Goal: Information Seeking & Learning: Learn about a topic

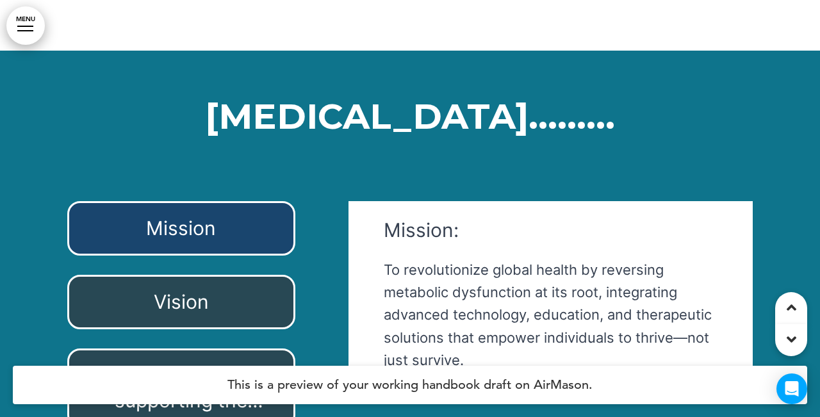
scroll to position [49618, 0]
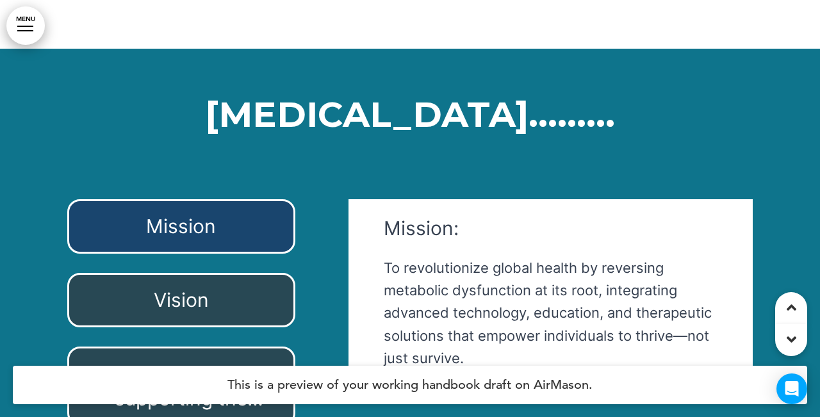
click at [223, 214] on h6 "Mission" at bounding box center [181, 226] width 199 height 25
click at [232, 273] on div "Vision" at bounding box center [181, 300] width 228 height 54
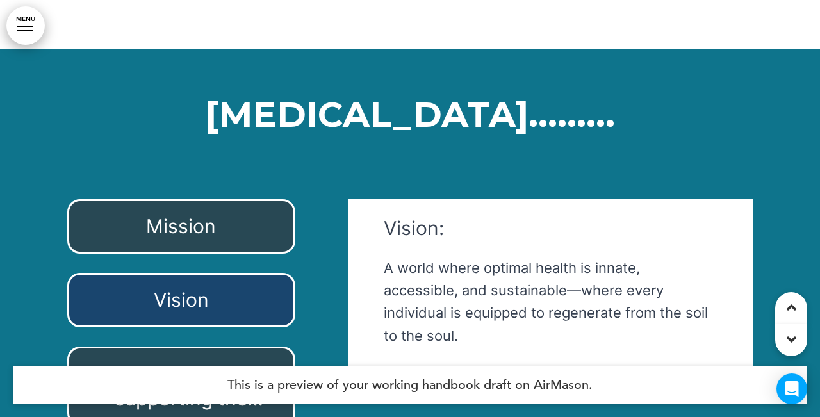
click at [207, 362] on span "4 Core Values supporting the mission & vision:" at bounding box center [185, 398] width 158 height 73
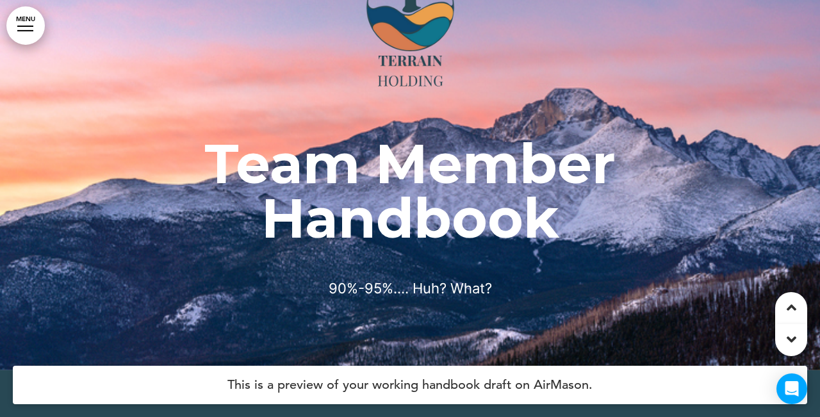
scroll to position [86, 0]
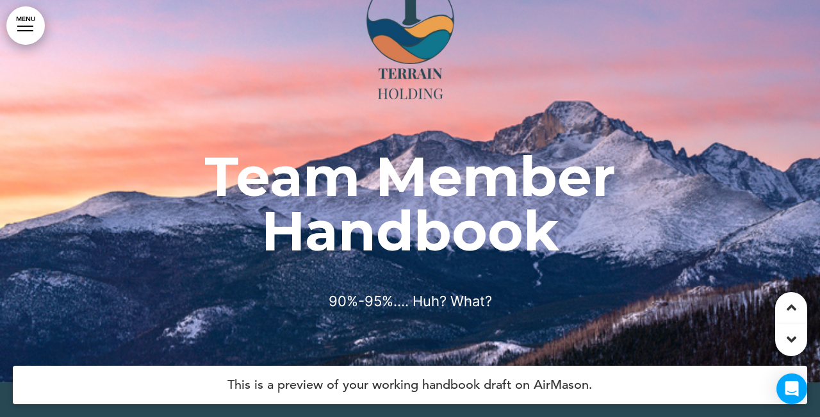
click at [779, 339] on div at bounding box center [791, 340] width 32 height 32
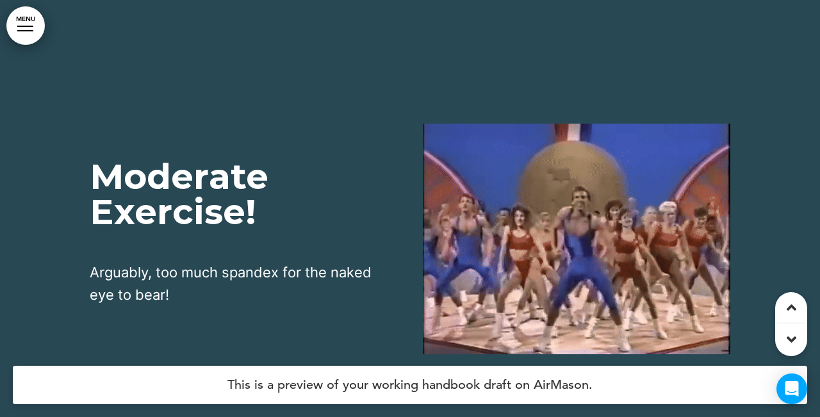
click at [780, 341] on div at bounding box center [791, 340] width 32 height 32
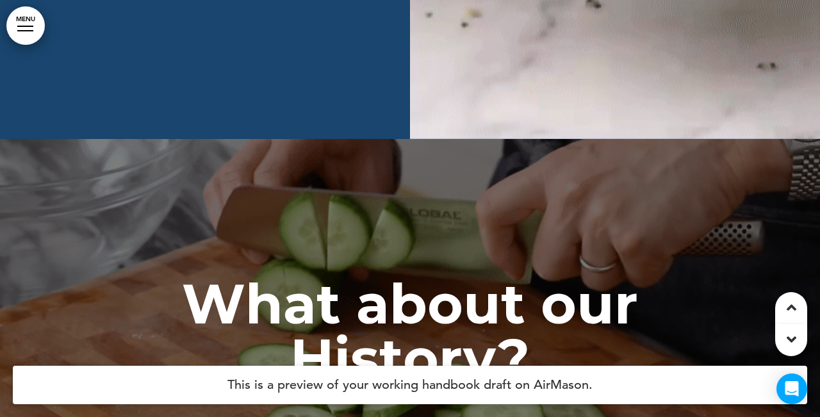
click at [780, 341] on div at bounding box center [791, 340] width 32 height 32
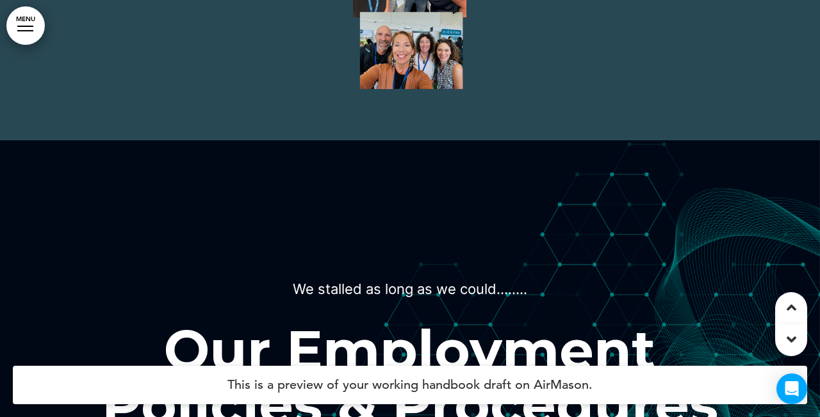
click at [780, 341] on div at bounding box center [791, 340] width 32 height 32
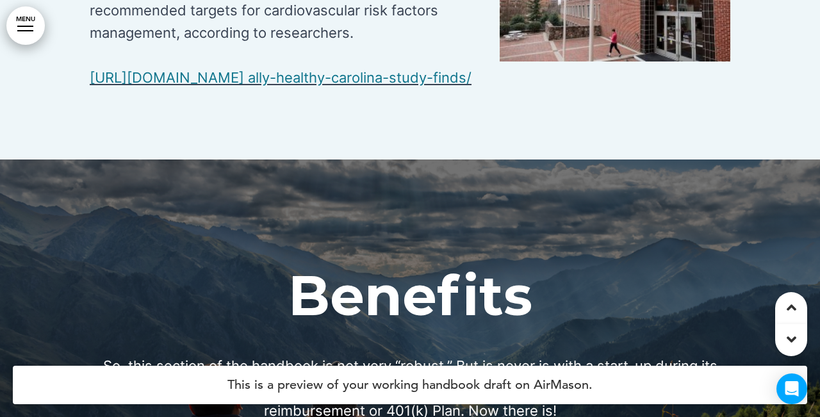
click at [780, 341] on div at bounding box center [791, 340] width 32 height 32
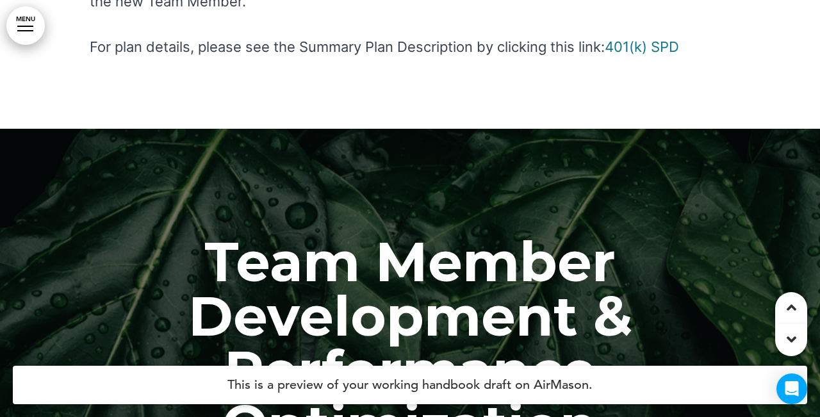
click at [780, 341] on div at bounding box center [791, 340] width 32 height 32
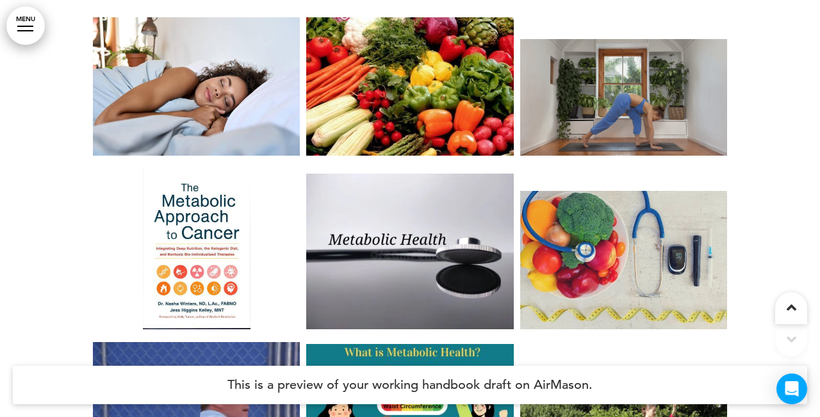
scroll to position [51066, 0]
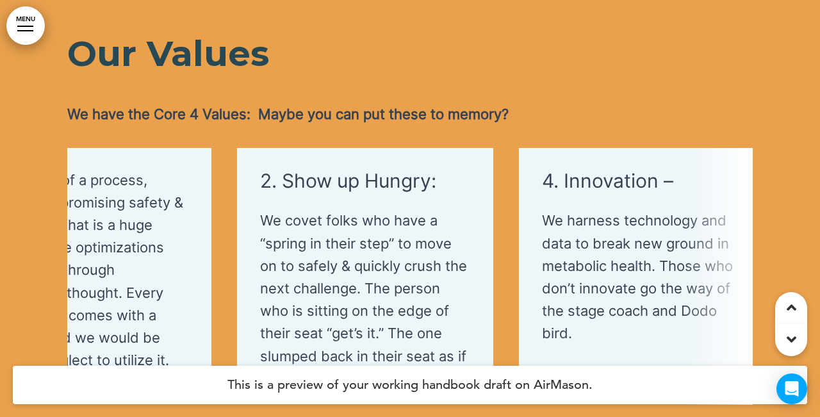
scroll to position [0, 416]
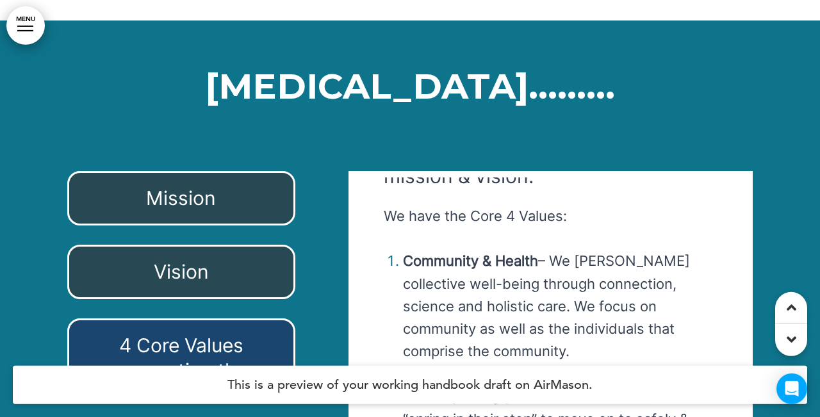
scroll to position [44, 0]
click at [270, 171] on div "Mission" at bounding box center [181, 198] width 228 height 54
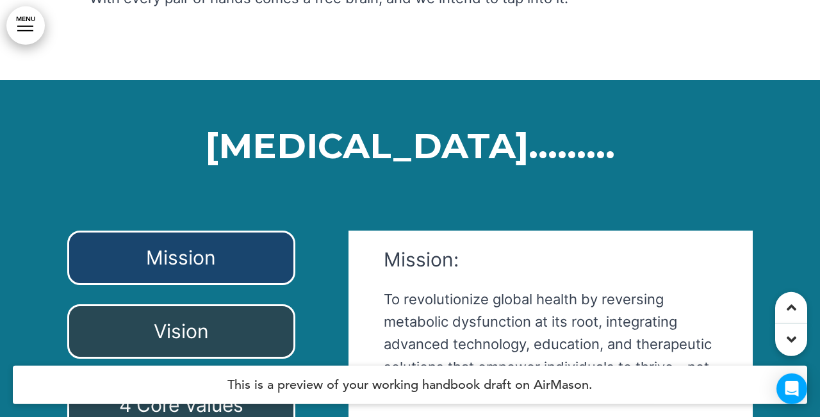
scroll to position [49597, 0]
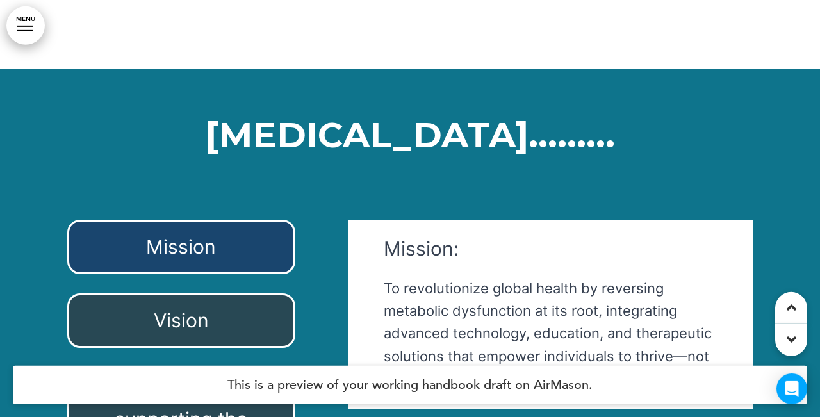
click at [272, 293] on div "Vision" at bounding box center [181, 320] width 228 height 54
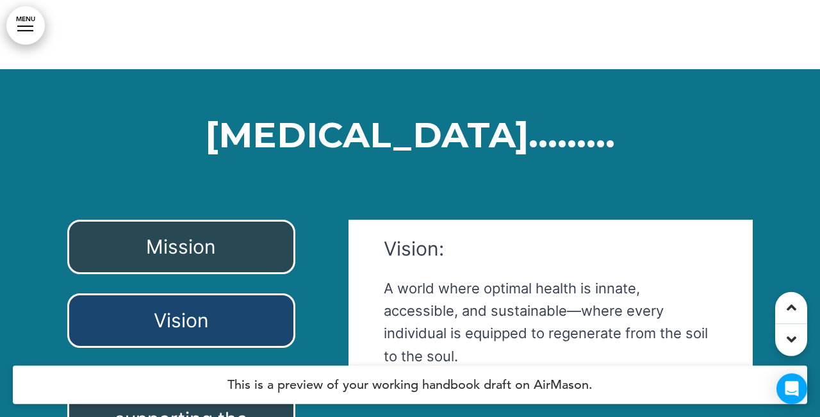
click at [213, 383] on span "4 Core Values supporting the mission & vision:" at bounding box center [185, 419] width 158 height 73
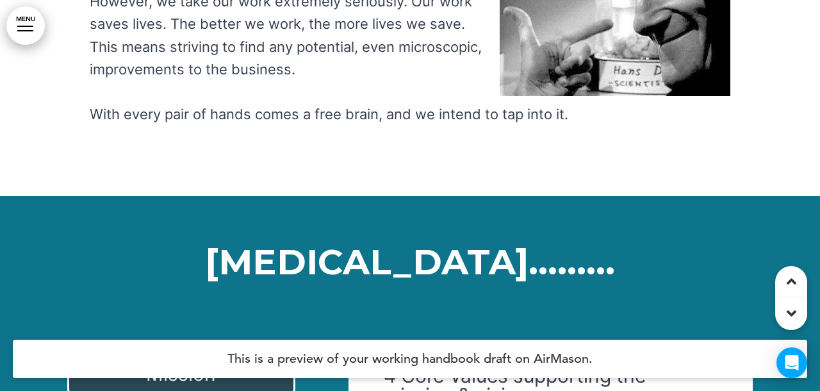
scroll to position [50444, 0]
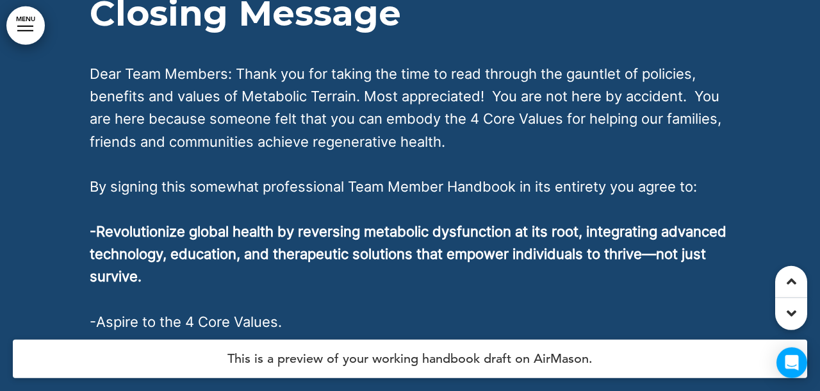
click at [788, 290] on div at bounding box center [791, 282] width 32 height 32
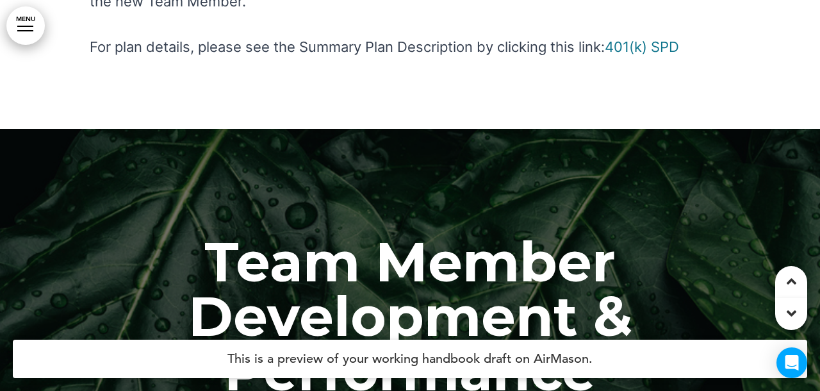
click at [788, 290] on div at bounding box center [791, 282] width 32 height 32
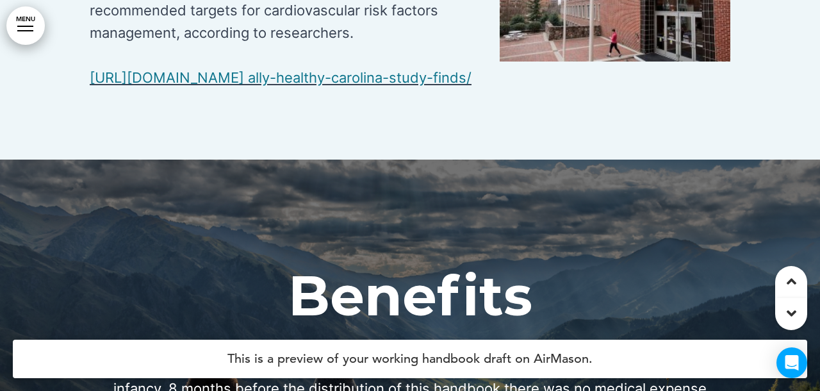
click at [788, 290] on div at bounding box center [791, 282] width 32 height 32
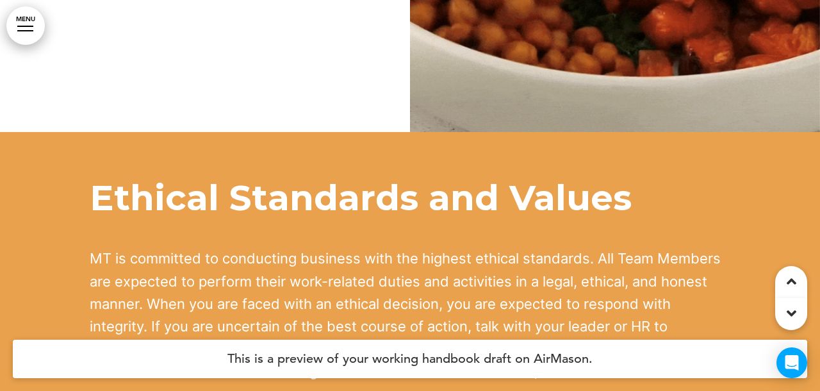
scroll to position [21393, 0]
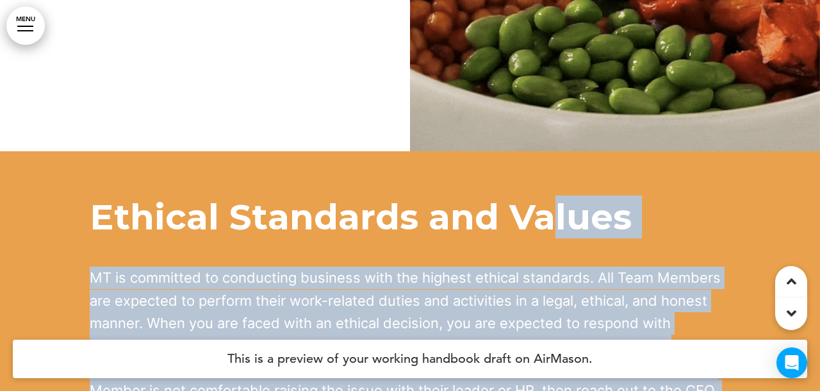
drag, startPoint x: 90, startPoint y: 59, endPoint x: 541, endPoint y: 62, distance: 451.1
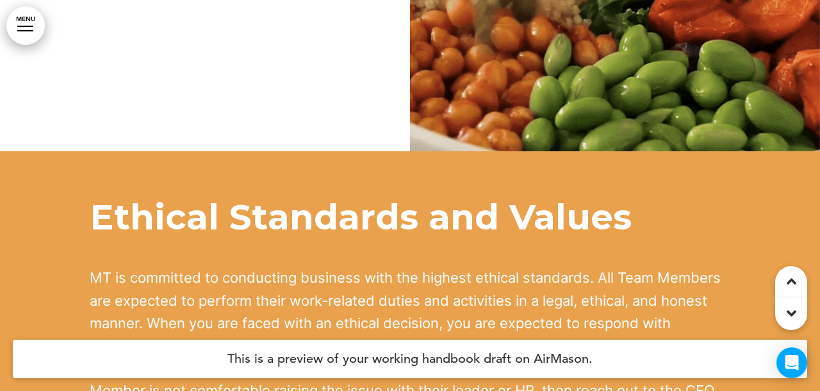
click at [541, 195] on span "Ethical Standards and Values" at bounding box center [361, 216] width 542 height 43
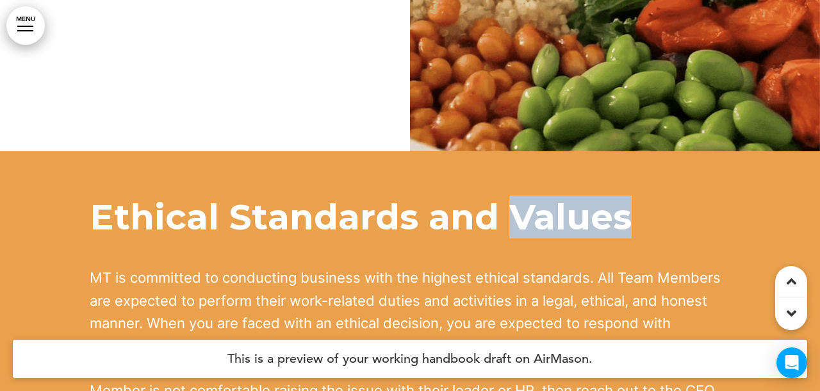
click at [541, 195] on span "Ethical Standards and Values" at bounding box center [361, 216] width 542 height 43
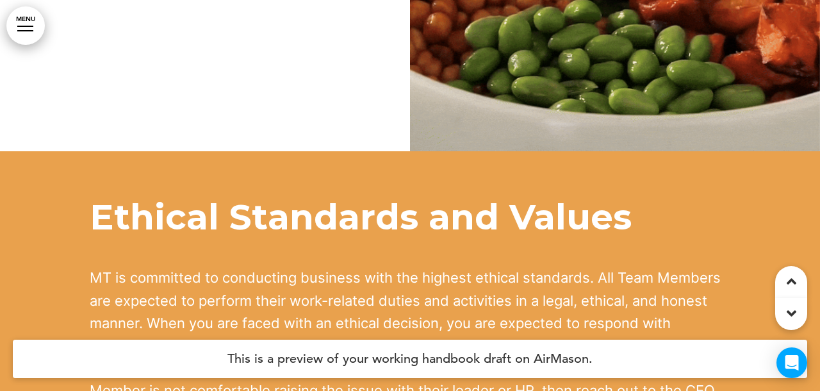
click at [541, 195] on span "Ethical Standards and Values" at bounding box center [361, 216] width 542 height 43
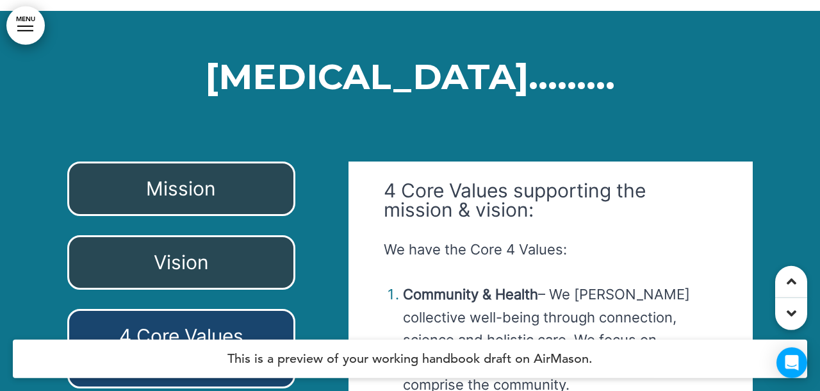
scroll to position [49605, 0]
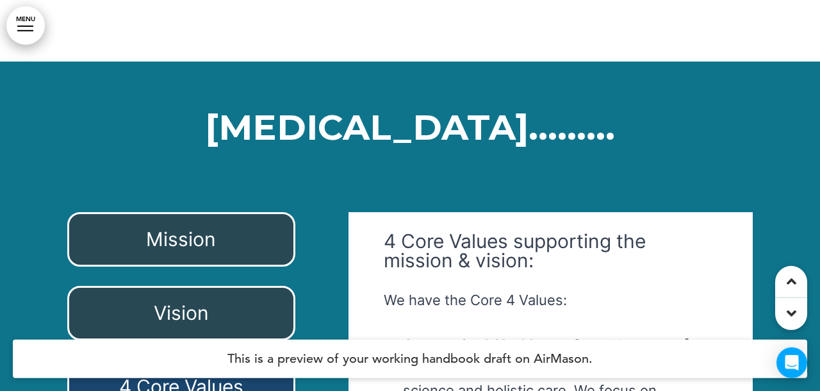
click at [159, 227] on h6 "Mission" at bounding box center [181, 239] width 199 height 25
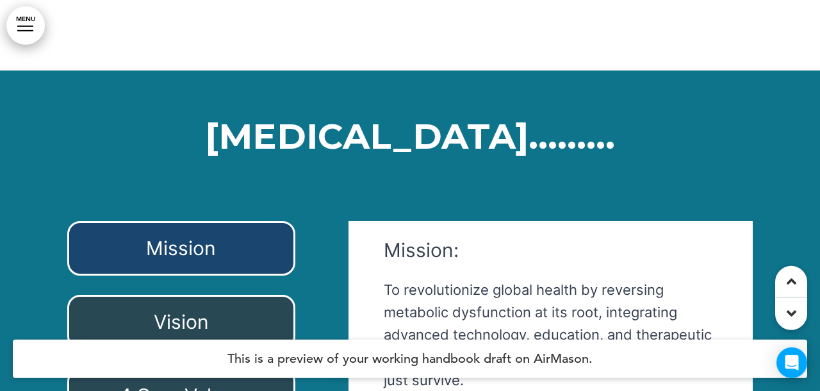
scroll to position [49623, 0]
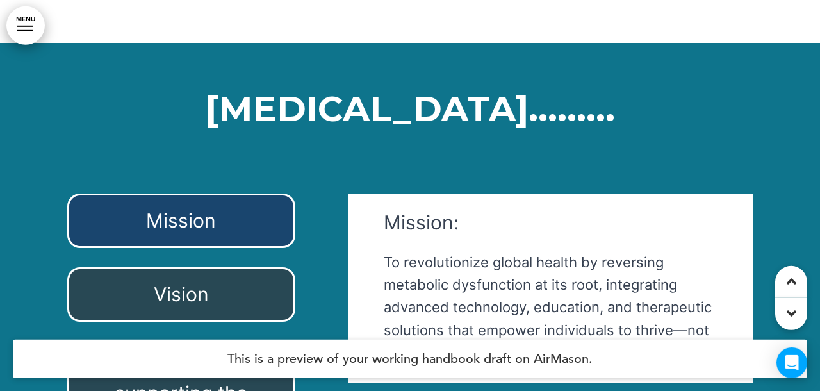
click at [189, 267] on div "Vision" at bounding box center [181, 294] width 228 height 54
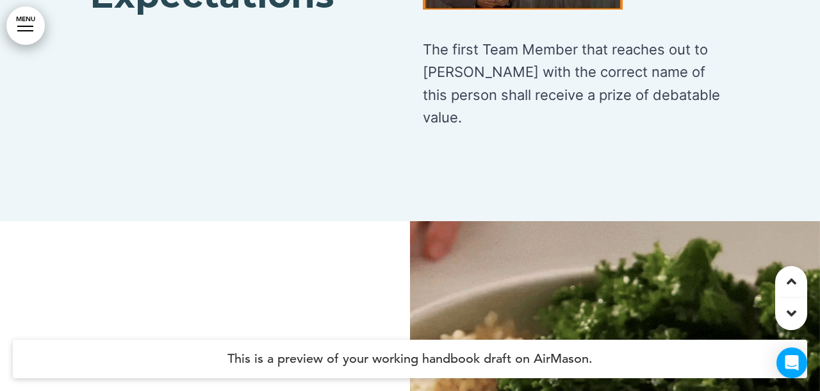
scroll to position [20890, 0]
